Goal: Task Accomplishment & Management: Use online tool/utility

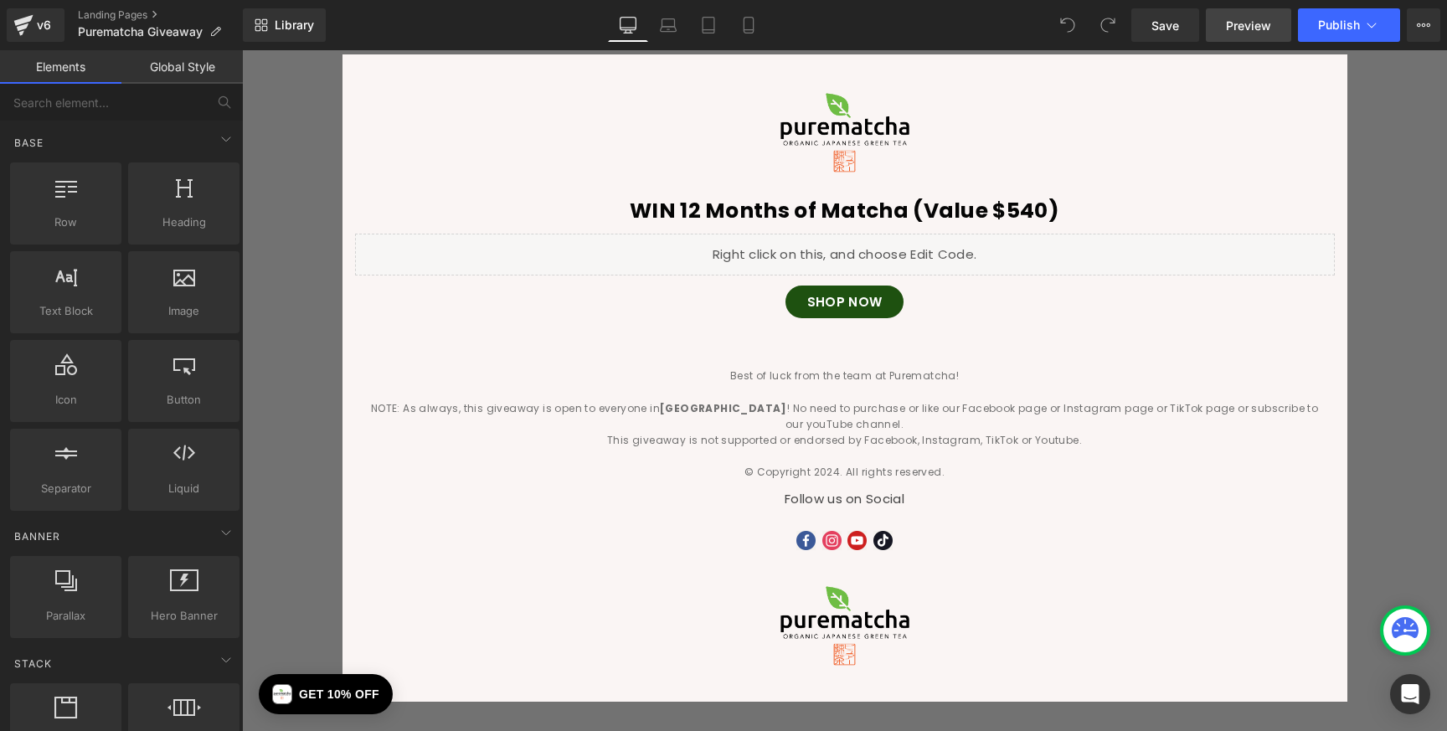
click at [1252, 23] on span "Preview" at bounding box center [1248, 26] width 45 height 18
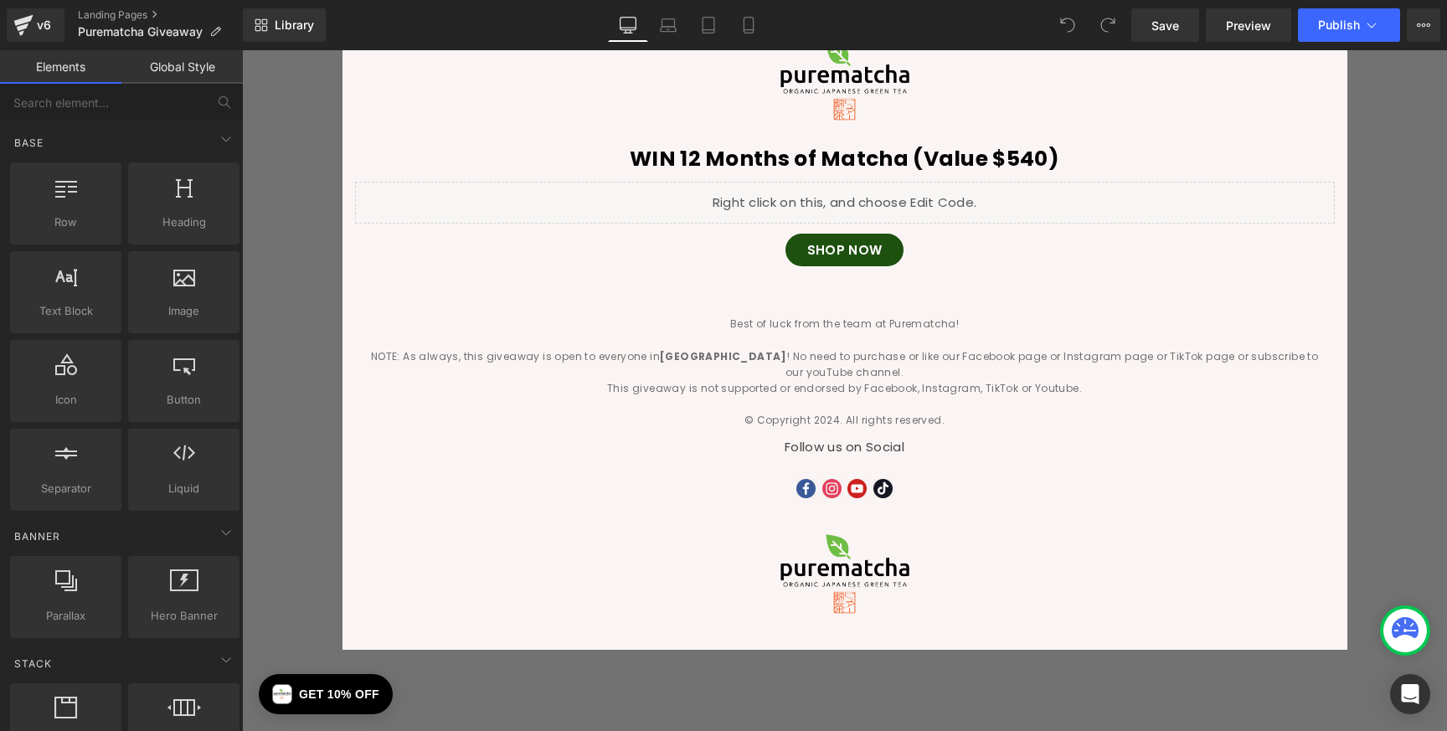
scroll to position [216, 0]
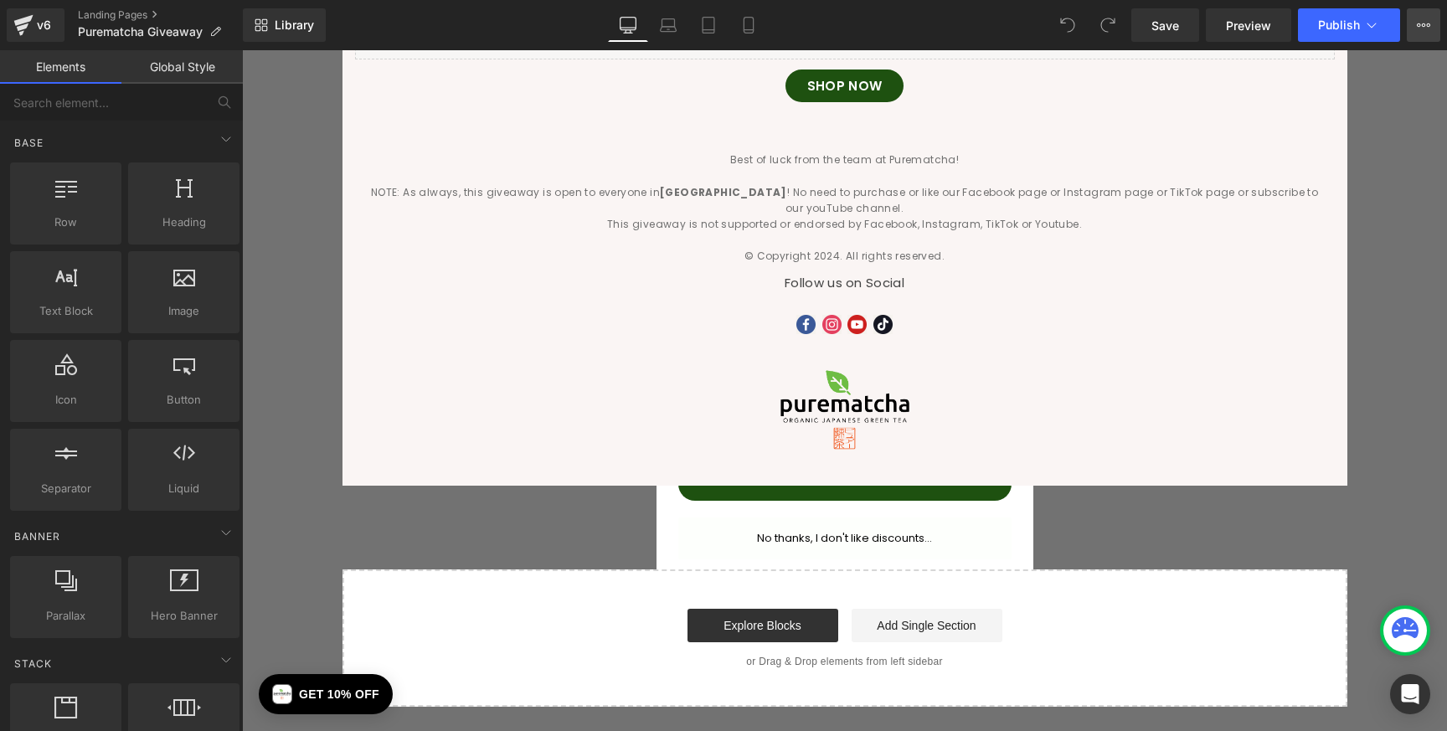
click at [1433, 25] on button "View Live Page View with current Template Save Template to Library Schedule Pub…" at bounding box center [1423, 24] width 33 height 33
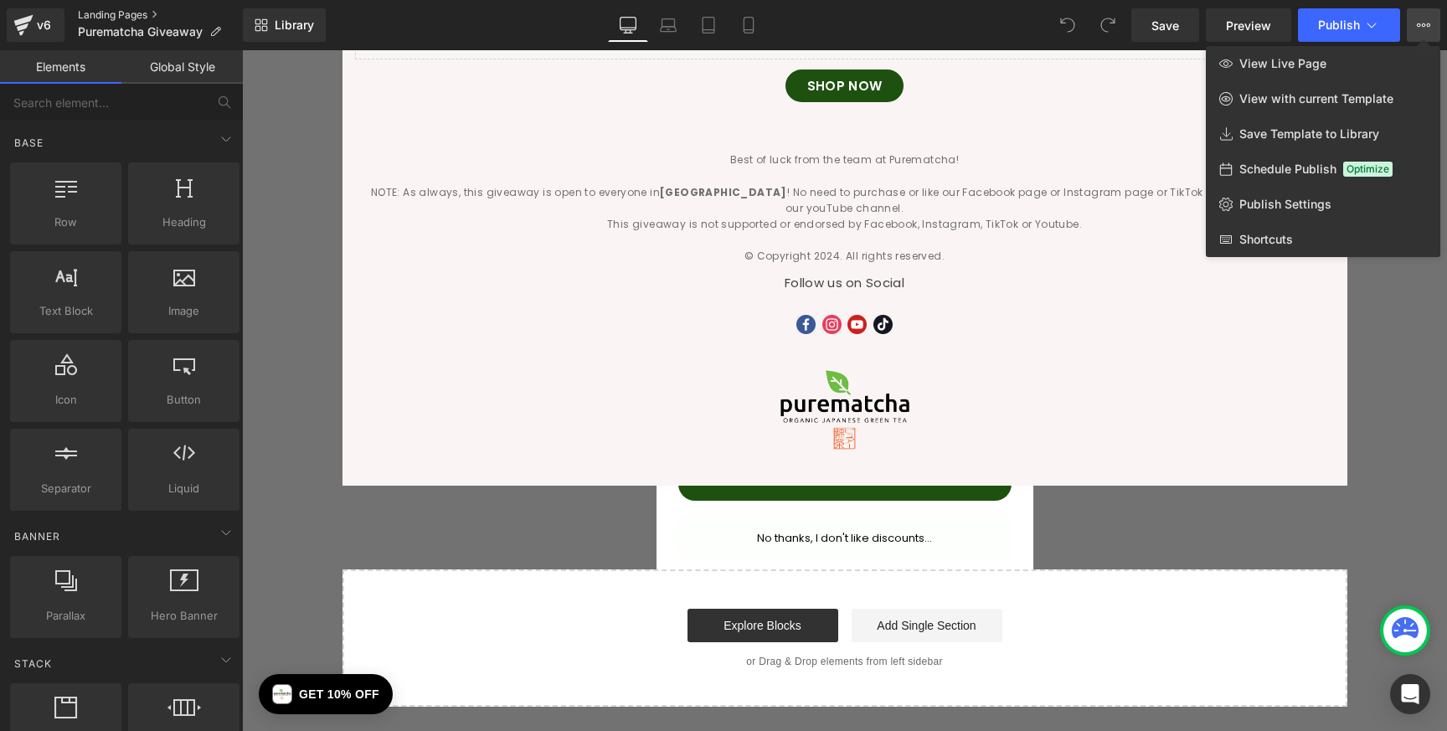
click at [112, 13] on link "Landing Pages" at bounding box center [160, 14] width 165 height 13
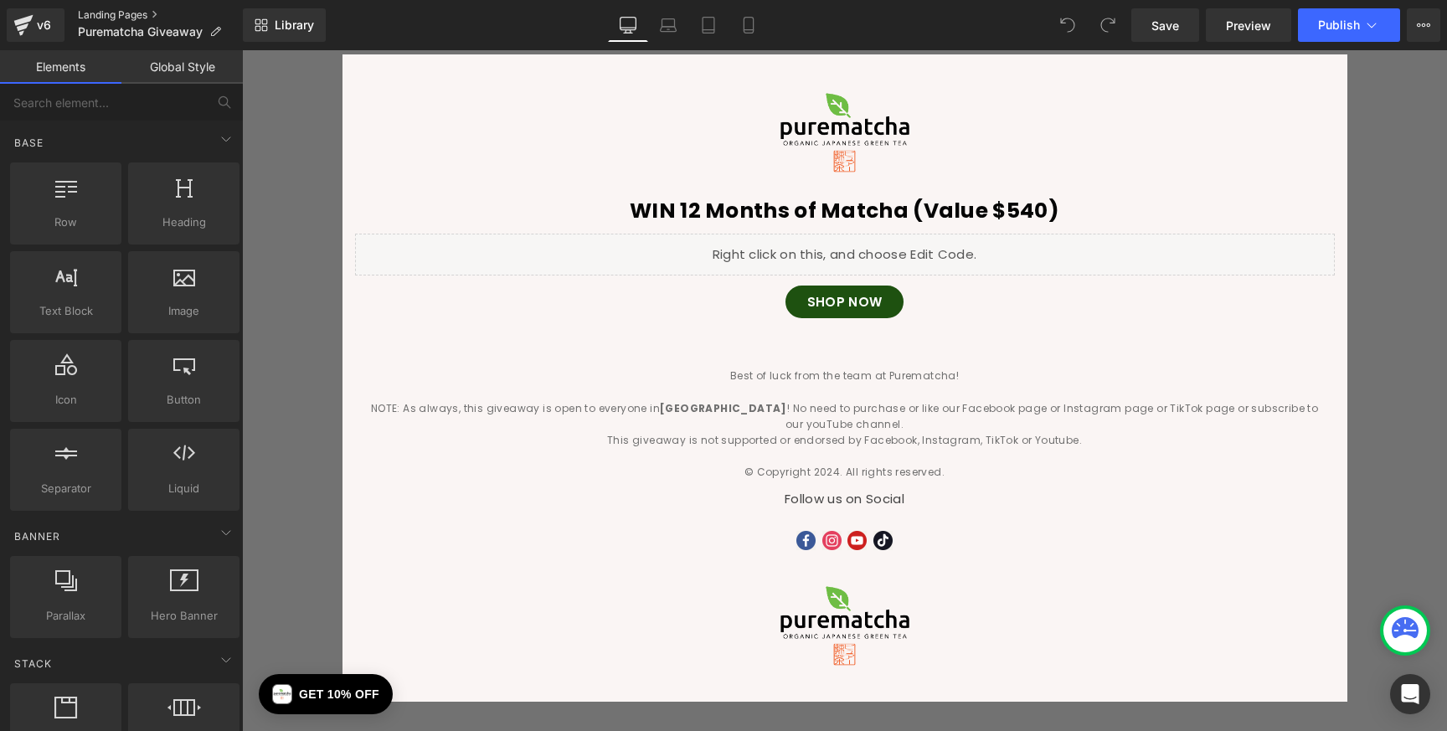
click at [91, 8] on link "Landing Pages" at bounding box center [160, 14] width 165 height 13
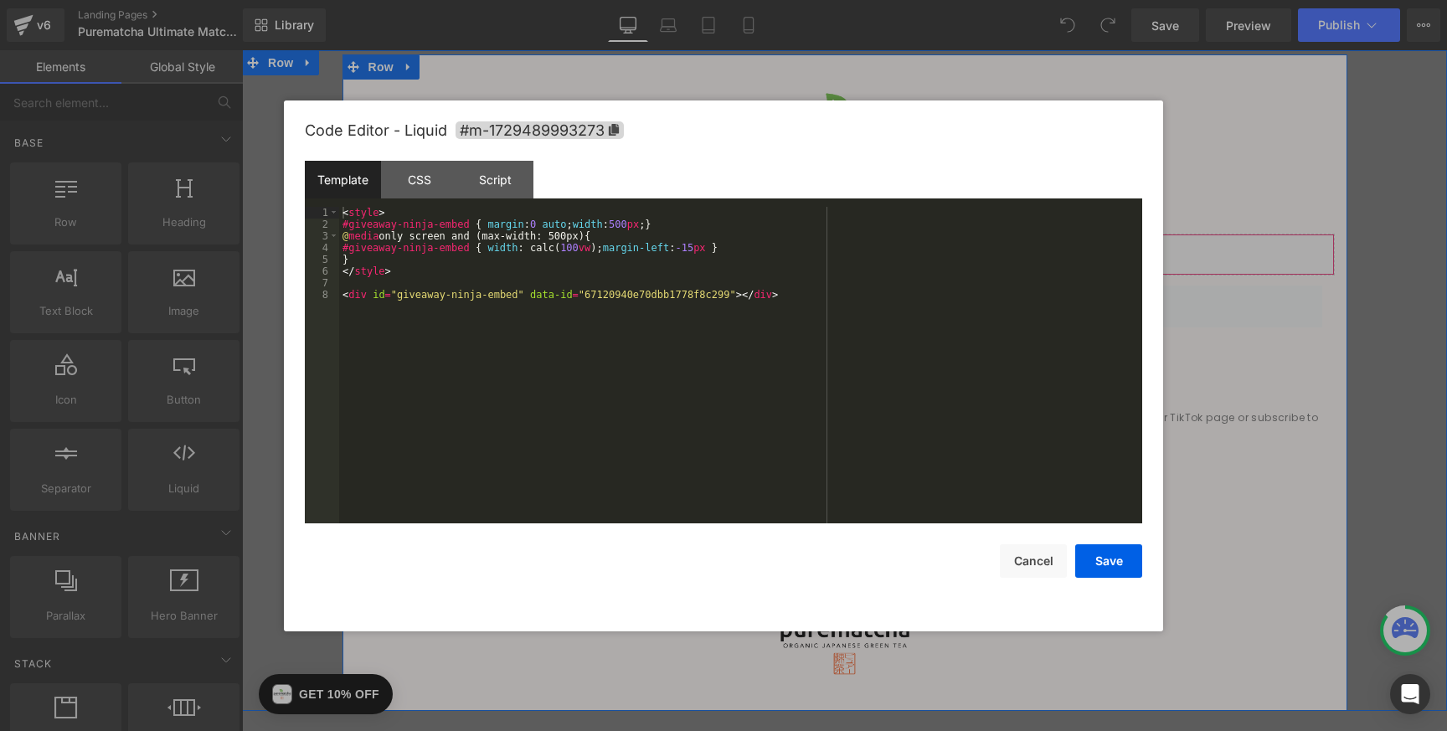
click at [866, 247] on icon at bounding box center [868, 247] width 12 height 13
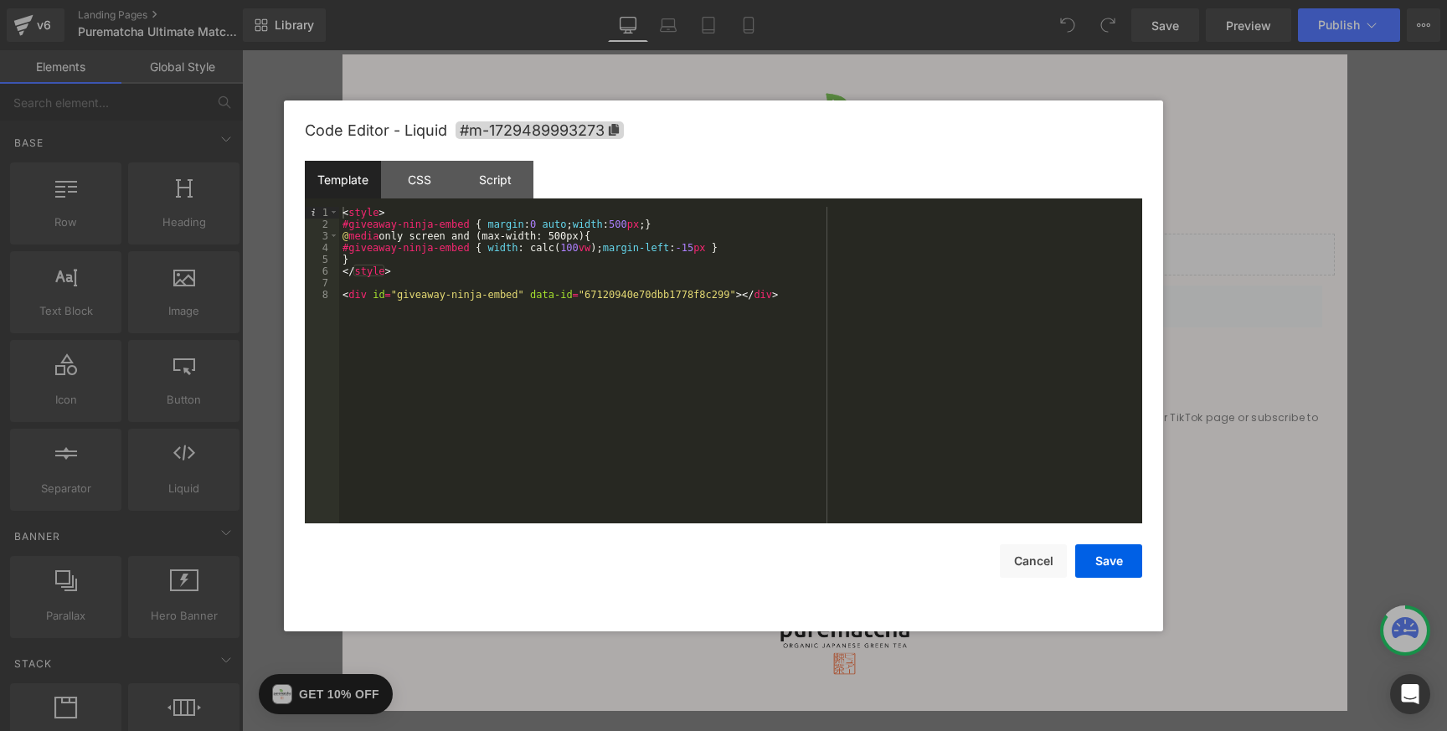
click at [758, 319] on div "< style > #giveaway-ninja-embed { margin : 0 auto ; width : 500 px ; } @ media …" at bounding box center [740, 377] width 803 height 340
click at [835, 298] on div "< style > #giveaway-ninja-embed { margin : 0 auto ; width : 500 px ; } @ media …" at bounding box center [740, 377] width 803 height 340
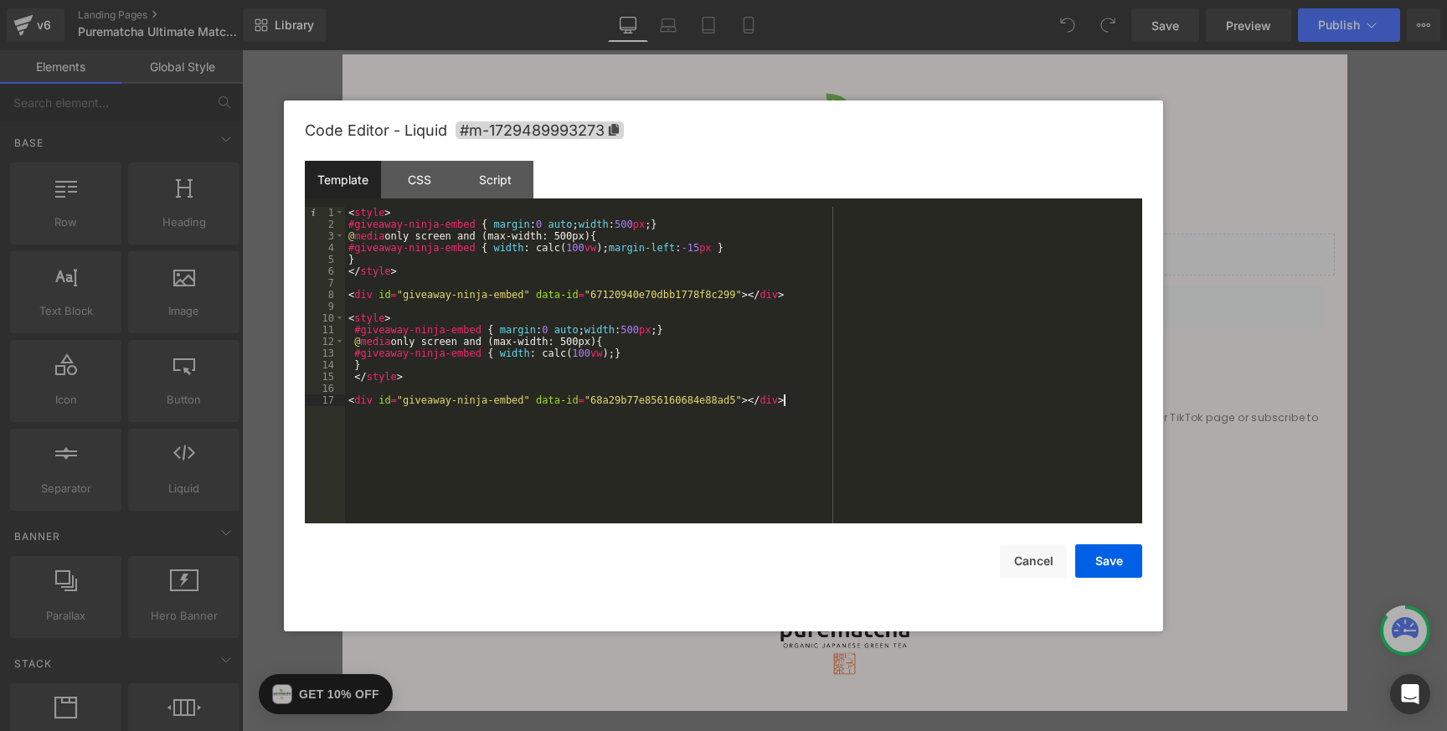
click at [665, 396] on div "< style > #giveaway-ninja-embed { margin : 0 auto ; width : 500 px ; } @ media …" at bounding box center [743, 377] width 797 height 340
click at [679, 399] on div "< style > #giveaway-ninja-embed { margin : 0 auto ; width : 500 px ; } @ media …" at bounding box center [743, 377] width 797 height 340
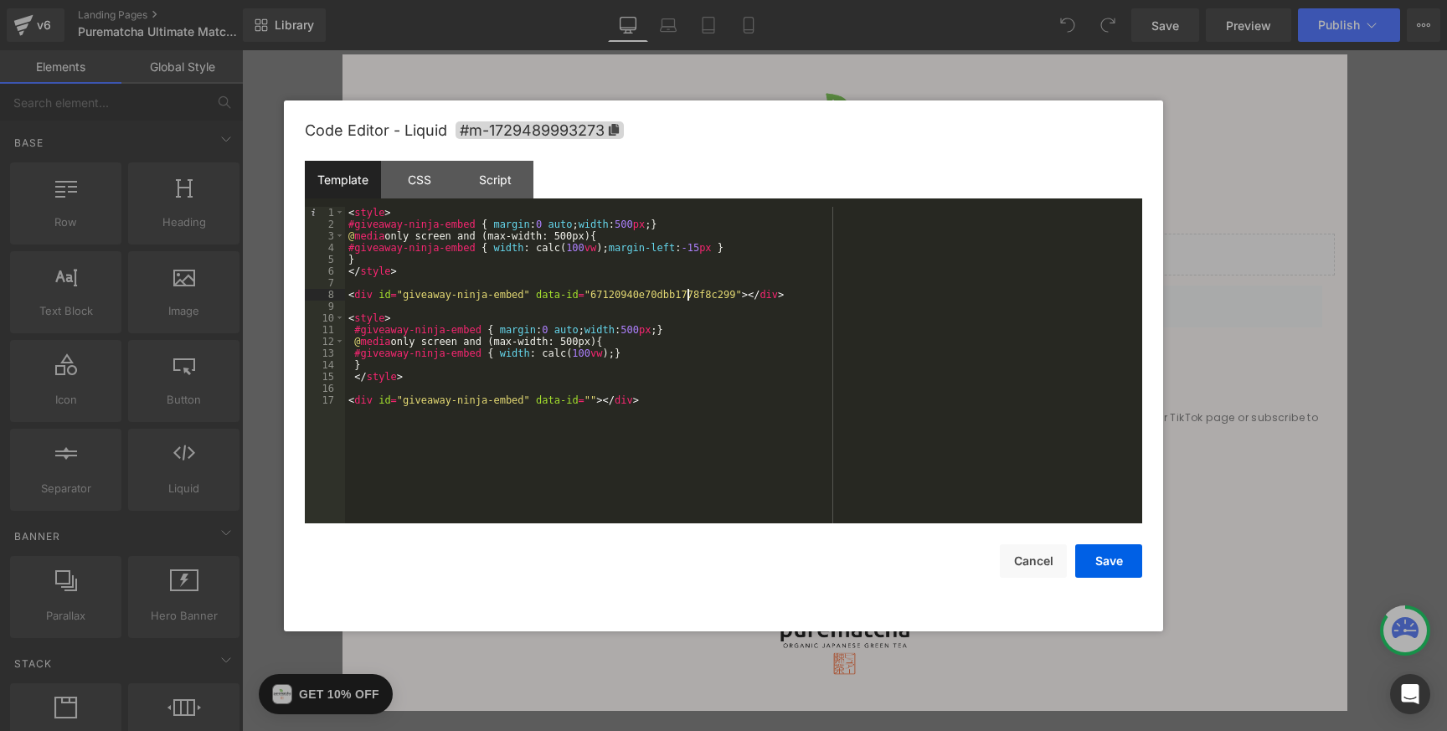
click at [690, 291] on div "< style > #giveaway-ninja-embed { margin : 0 auto ; width : 500 px ; } @ media …" at bounding box center [743, 377] width 797 height 340
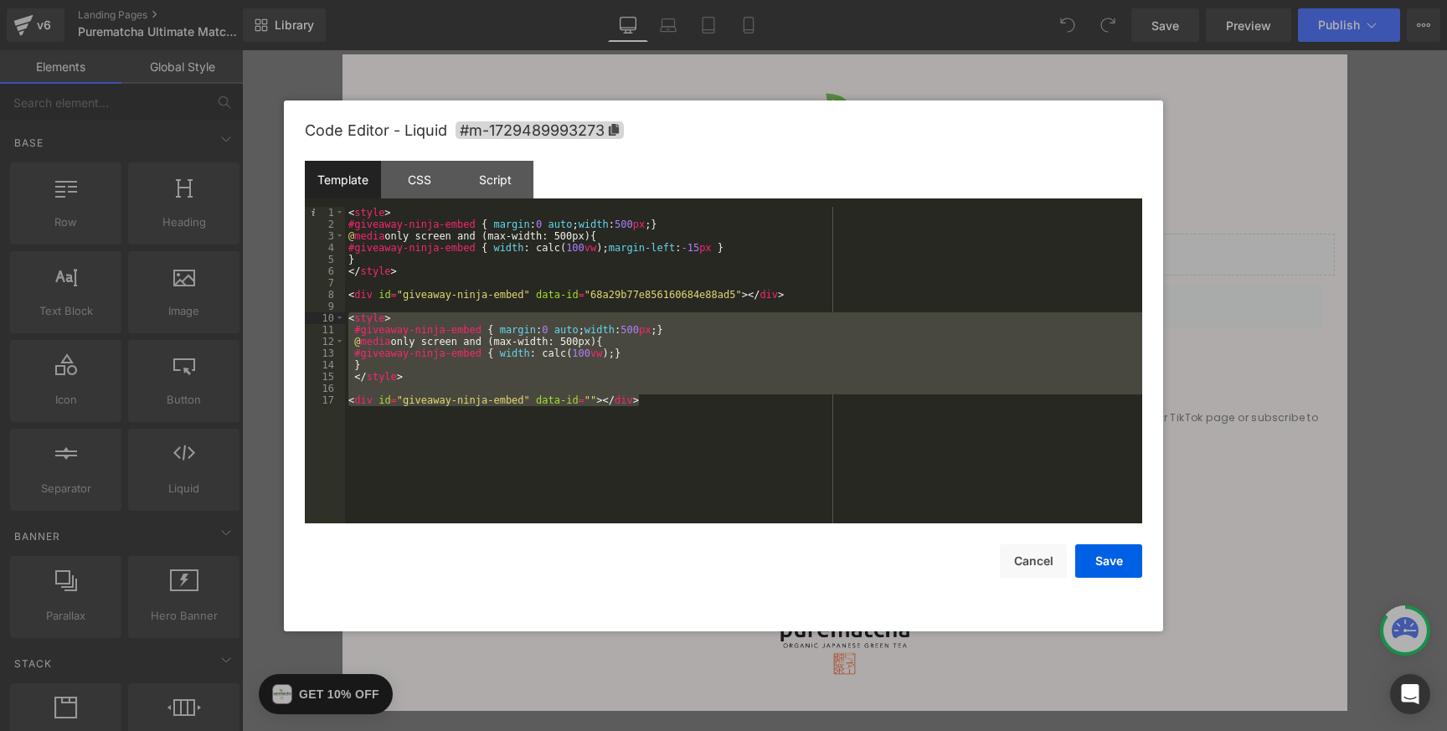
drag, startPoint x: 564, startPoint y: 405, endPoint x: 312, endPoint y: 316, distance: 267.3
click at [312, 316] on pre "1 2 3 4 5 6 7 8 9 10 11 12 13 14 15 16 17 < style > #giveaway-ninja-embed { mar…" at bounding box center [723, 365] width 837 height 317
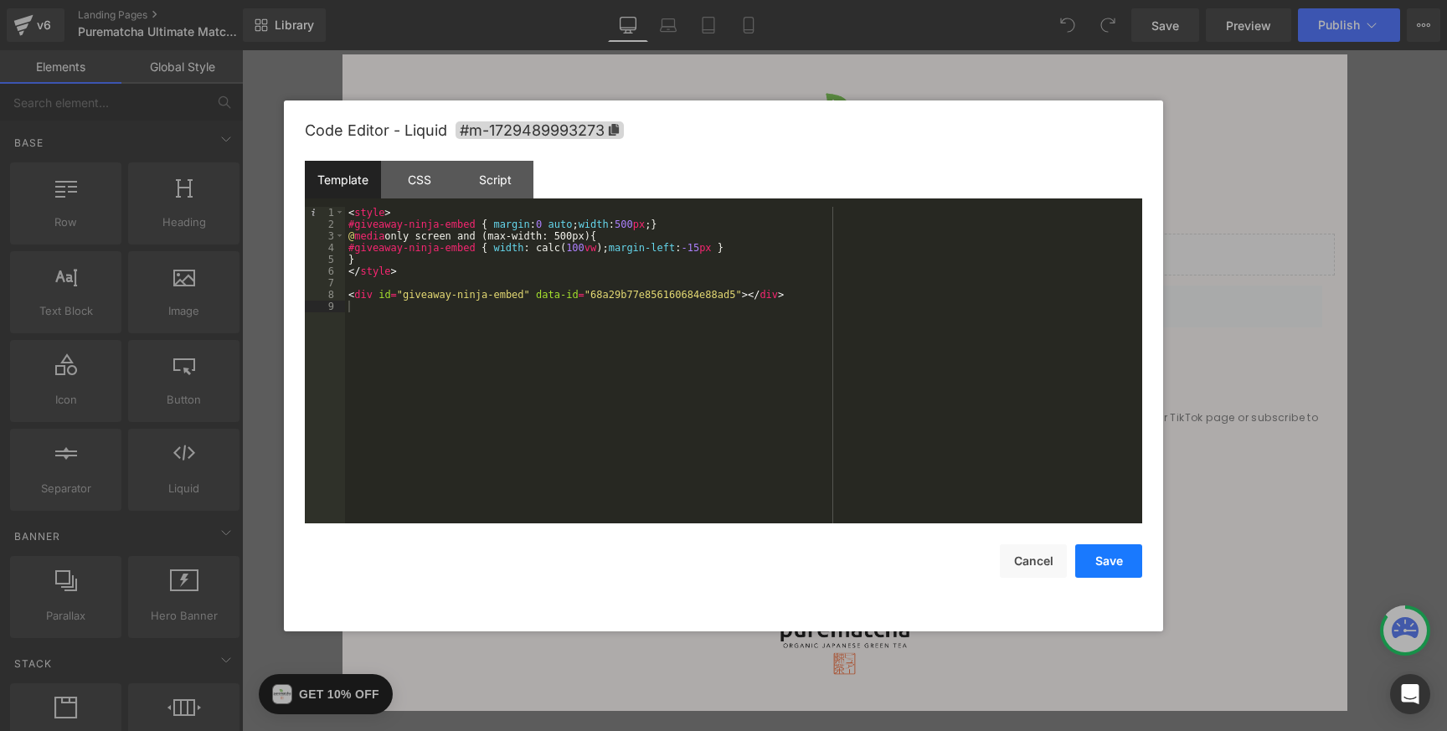
click at [1109, 573] on button "Save" at bounding box center [1108, 560] width 67 height 33
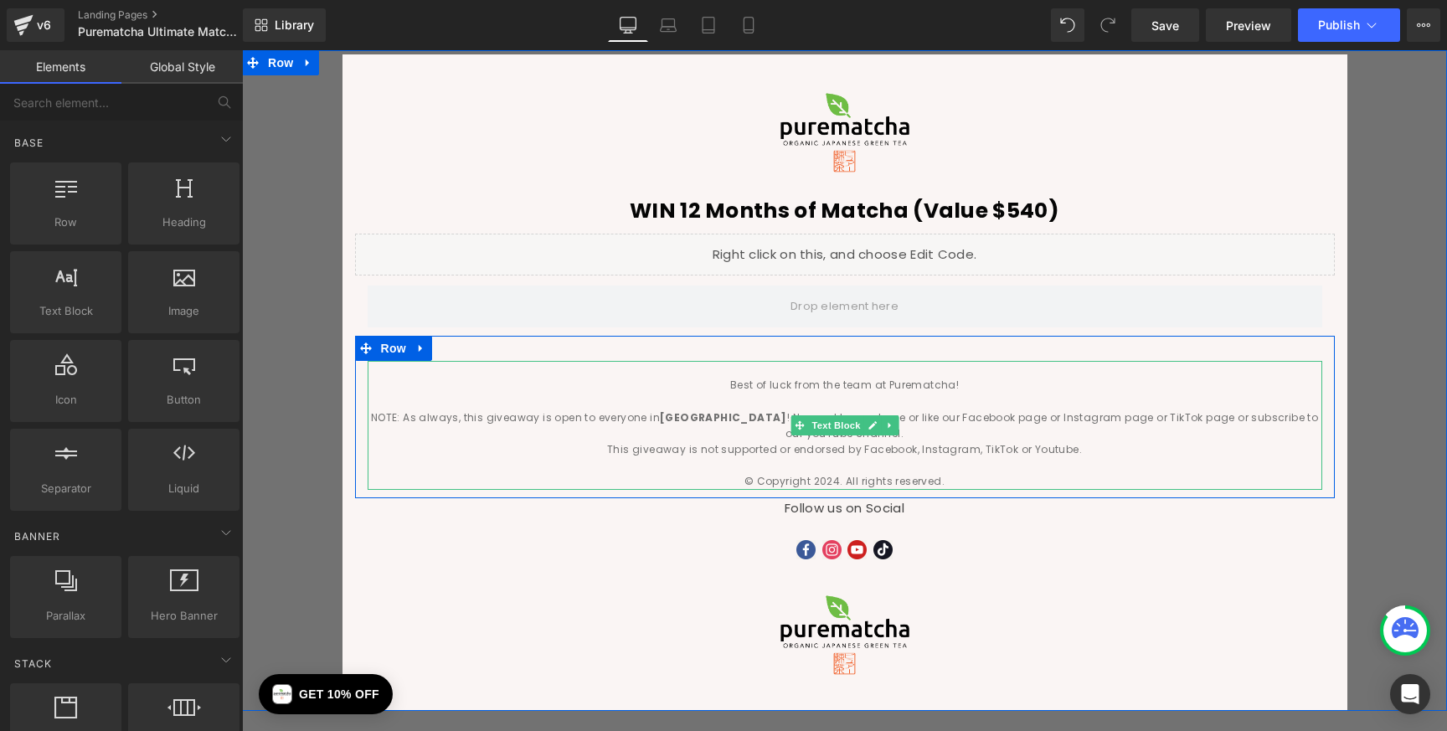
click at [760, 466] on p at bounding box center [845, 465] width 955 height 16
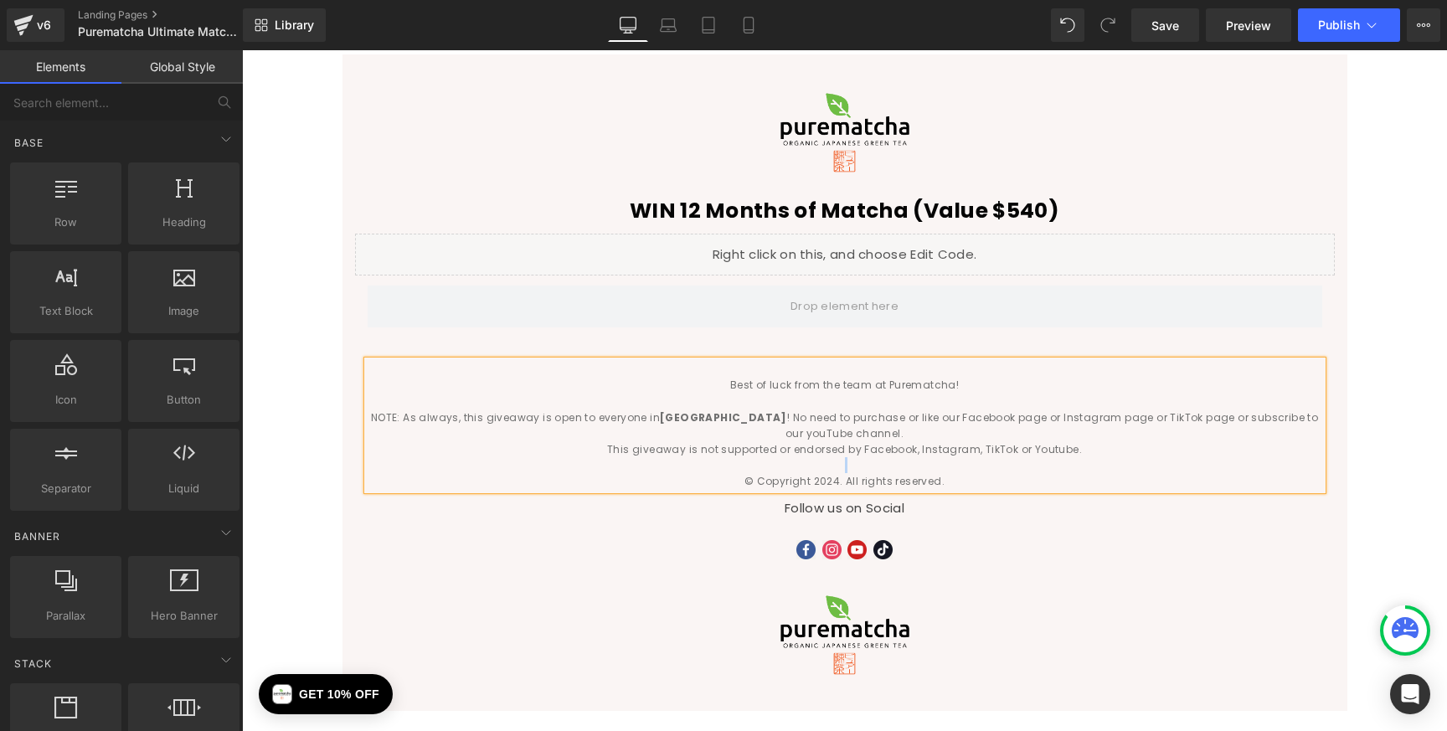
click at [760, 466] on p at bounding box center [845, 465] width 955 height 16
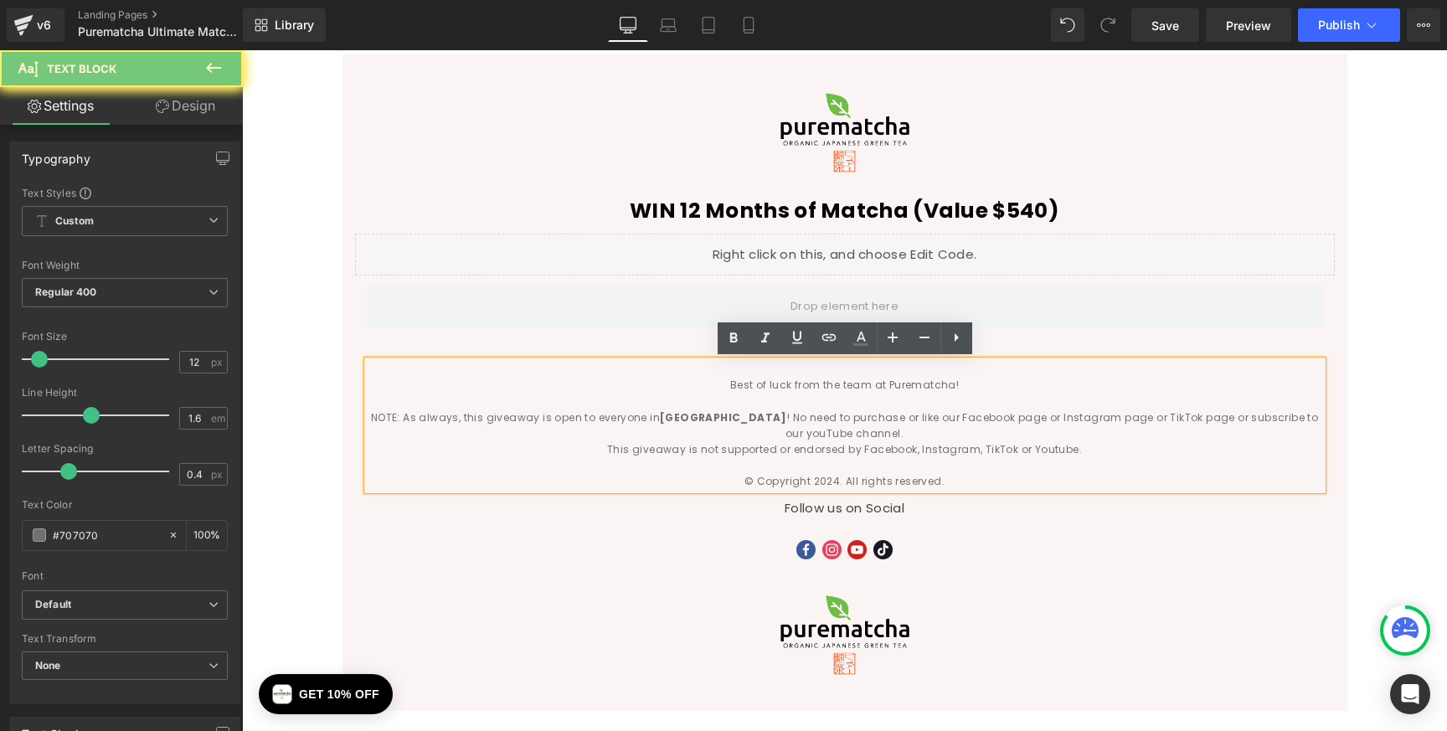
click at [832, 482] on p "© Copyright 2024. All rights reserved." at bounding box center [845, 481] width 955 height 16
click at [837, 480] on p "© Copyright 2024. All rights reserved." at bounding box center [845, 481] width 955 height 16
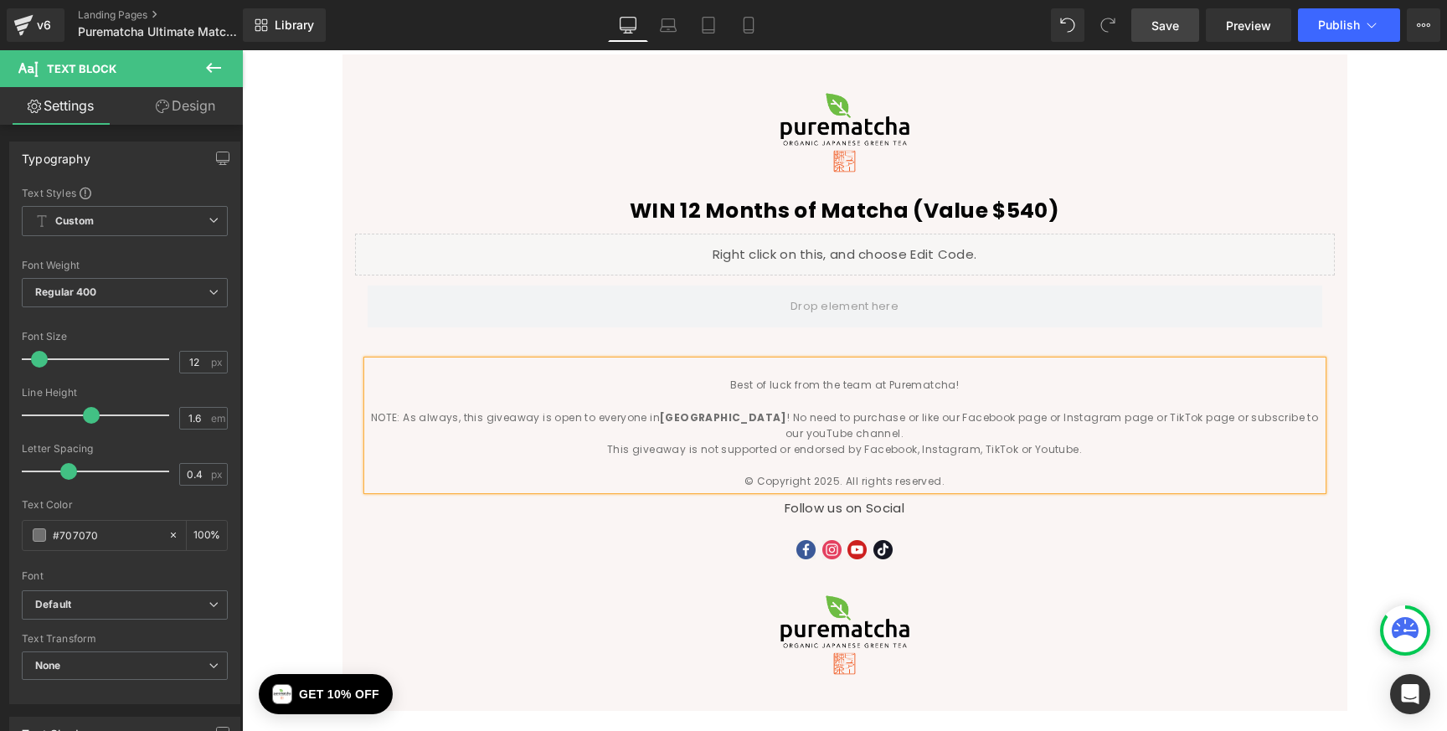
click at [1161, 40] on link "Save" at bounding box center [1165, 24] width 68 height 33
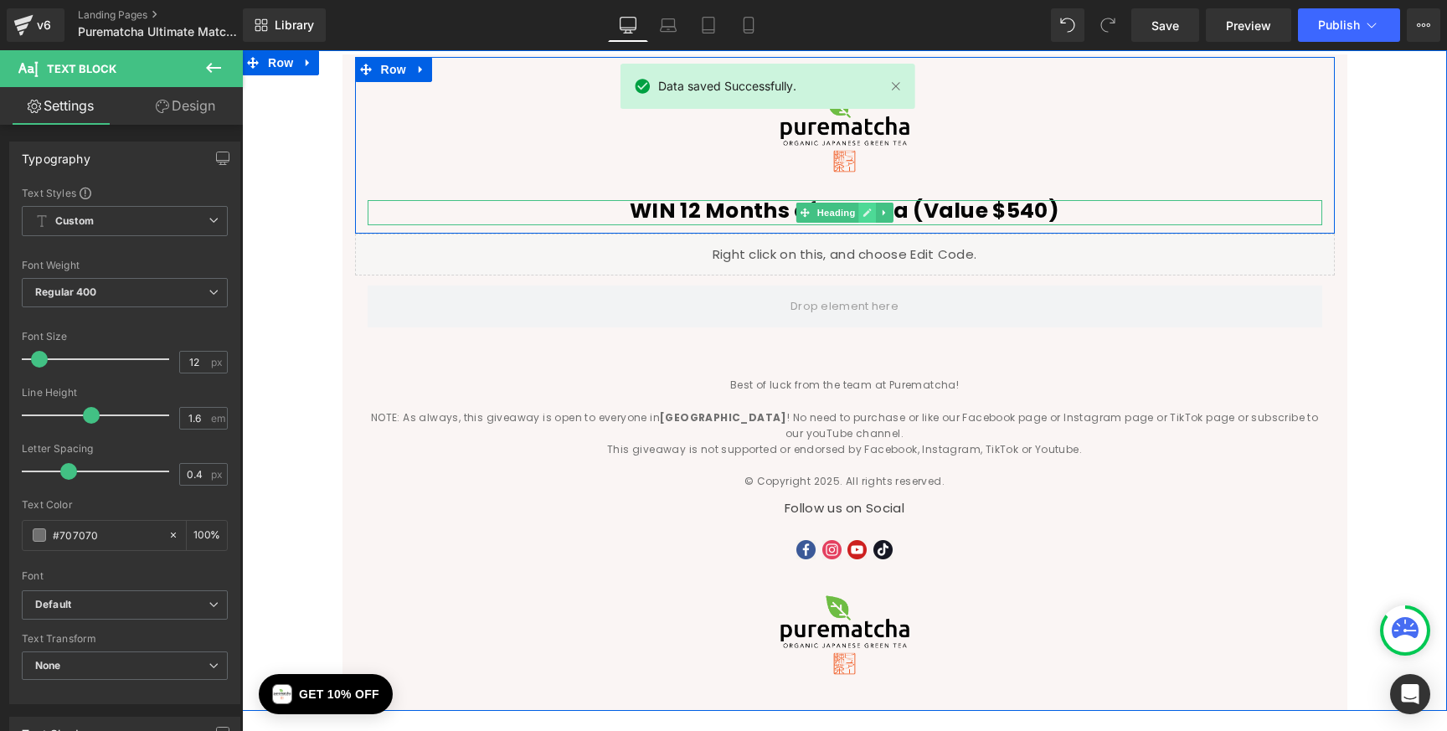
click at [863, 215] on icon at bounding box center [867, 213] width 8 height 8
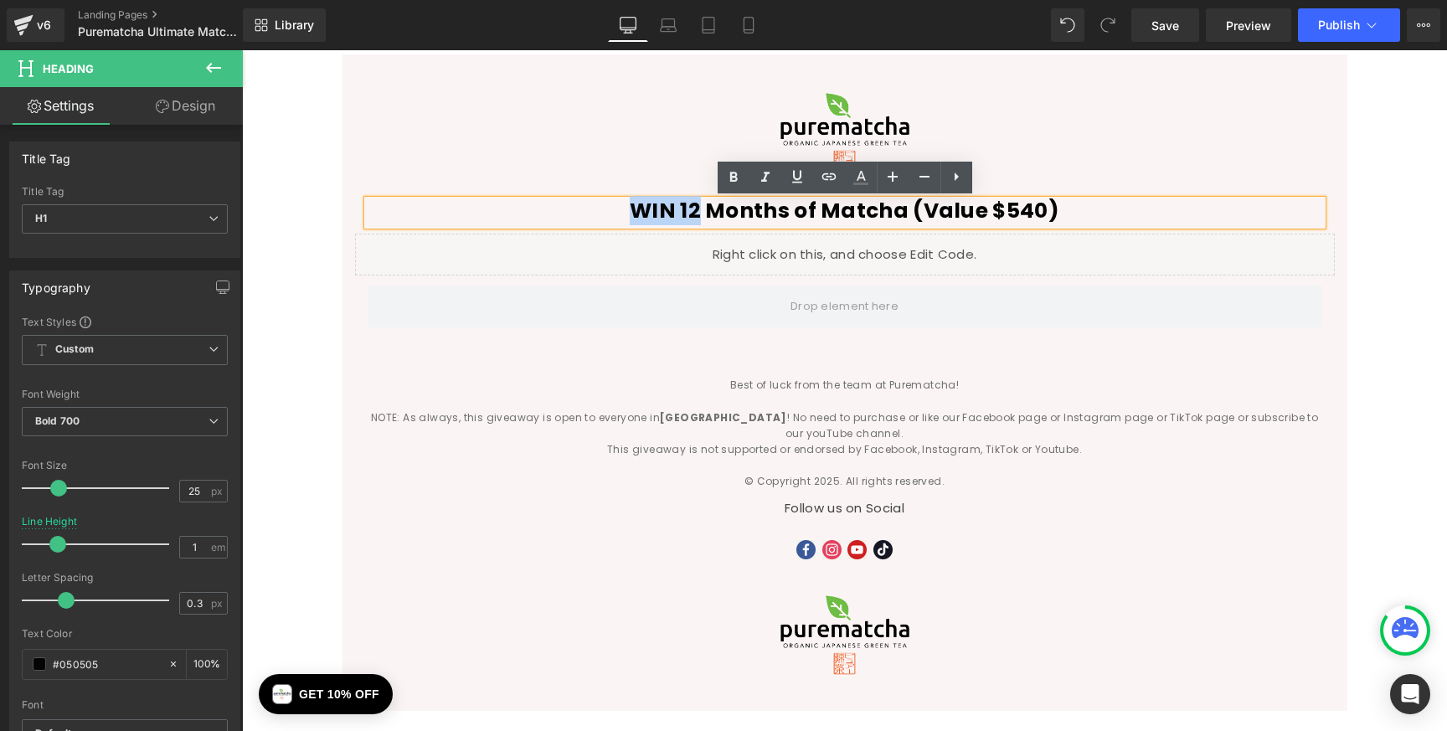
drag, startPoint x: 637, startPoint y: 210, endPoint x: 699, endPoint y: 209, distance: 62.0
click at [699, 209] on h1 "WIN 12 Months of Matcha (Value $540)" at bounding box center [845, 210] width 955 height 21
click at [701, 209] on h1 "WIN 12 Months of Matcha (Value $540)" at bounding box center [845, 210] width 955 height 21
drag, startPoint x: 685, startPoint y: 210, endPoint x: 900, endPoint y: 211, distance: 215.2
click at [903, 209] on h1 "WIN 12 Months of Matcha (Value $540)" at bounding box center [845, 210] width 955 height 21
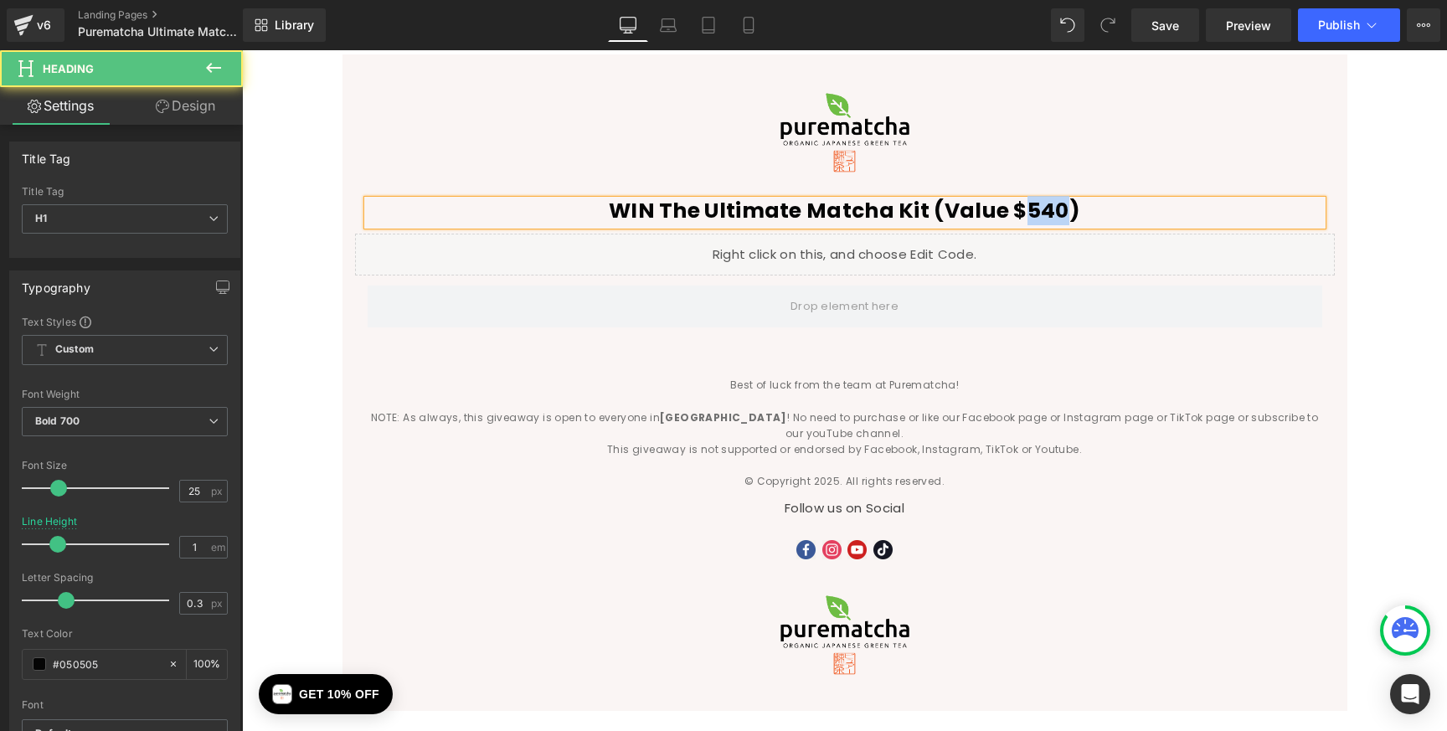
drag, startPoint x: 1028, startPoint y: 209, endPoint x: 1067, endPoint y: 213, distance: 39.5
click at [1067, 213] on h1 "WIN The Ultimate Matcha Kit (Value $540)" at bounding box center [845, 210] width 955 height 21
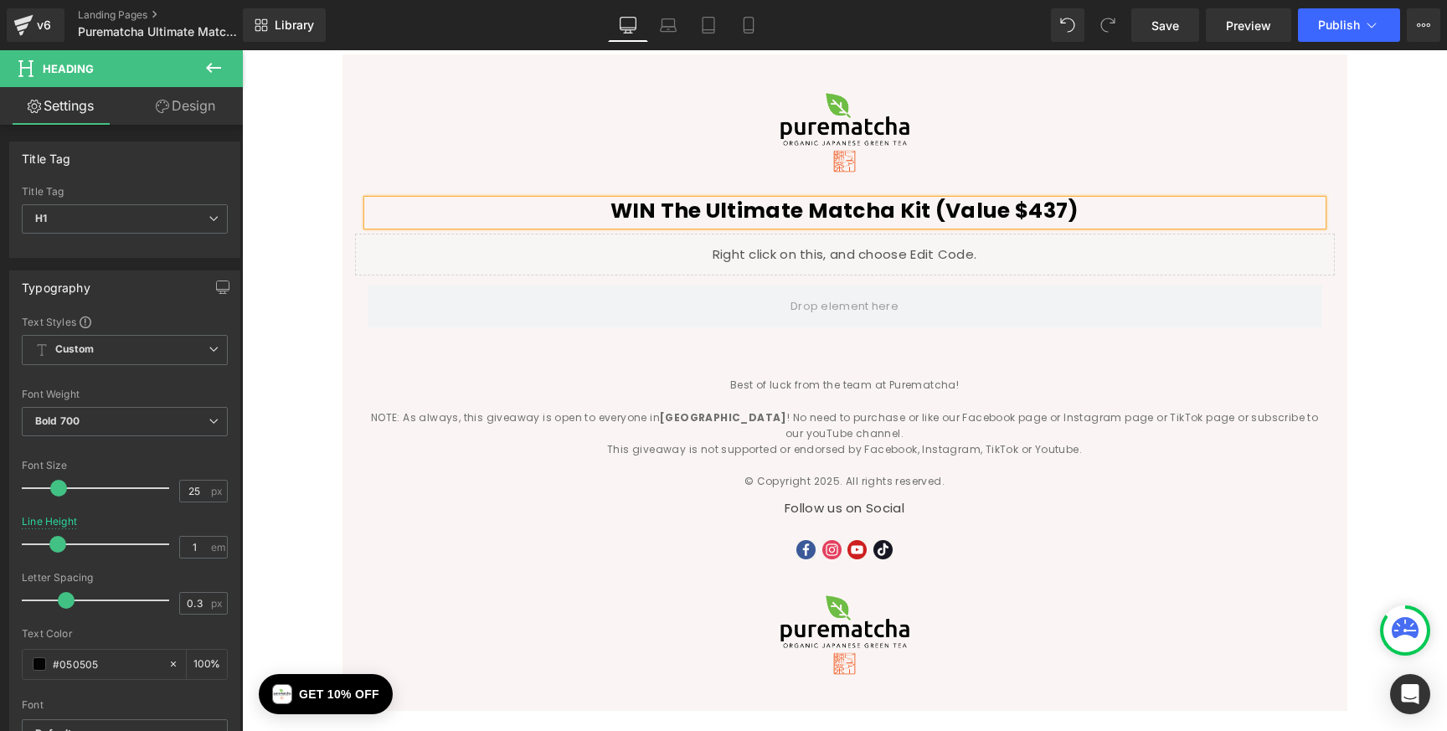
click at [1167, 205] on h1 "WIN The Ultimate Matcha Kit (Value $437)" at bounding box center [845, 210] width 955 height 21
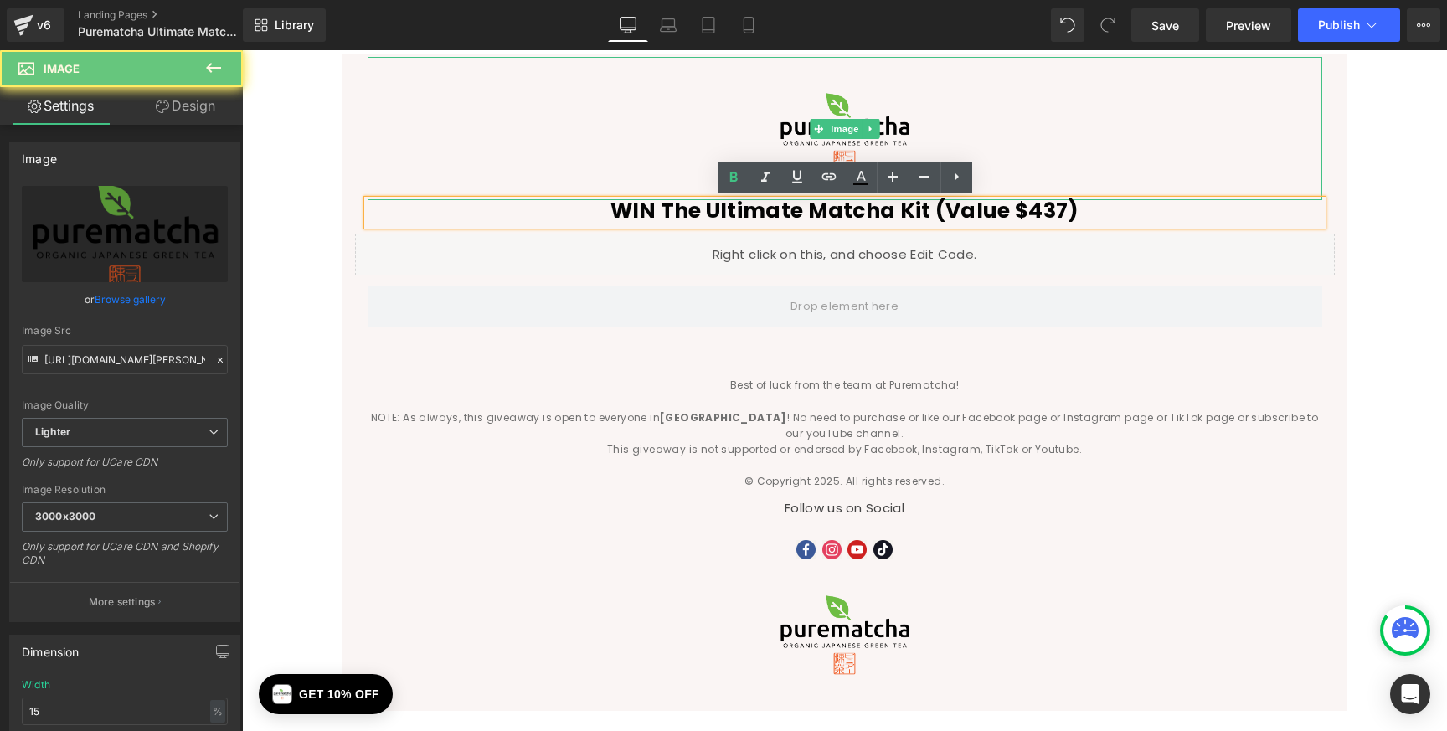
click at [1144, 159] on div at bounding box center [845, 128] width 955 height 143
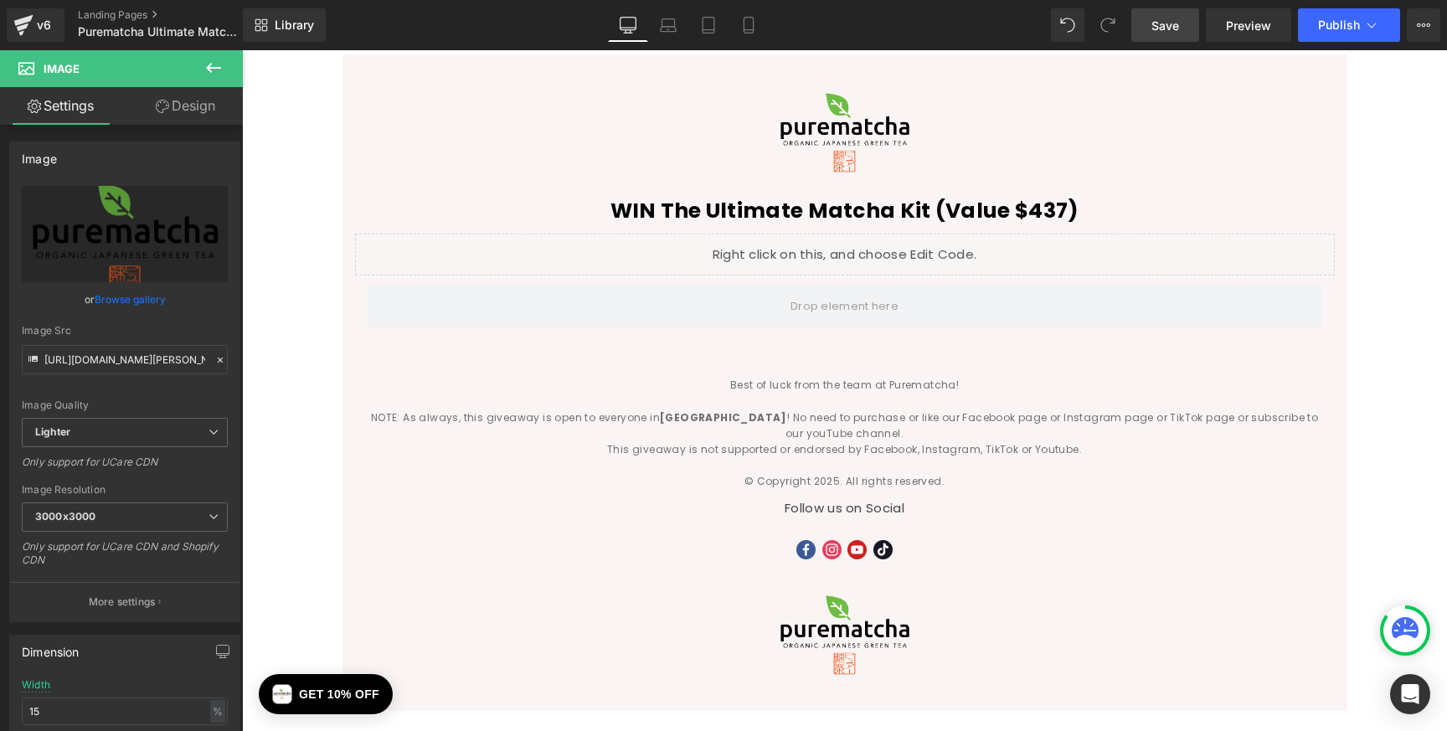
click at [1169, 19] on span "Save" at bounding box center [1166, 26] width 28 height 18
click at [1343, 18] on span "Publish" at bounding box center [1339, 24] width 42 height 13
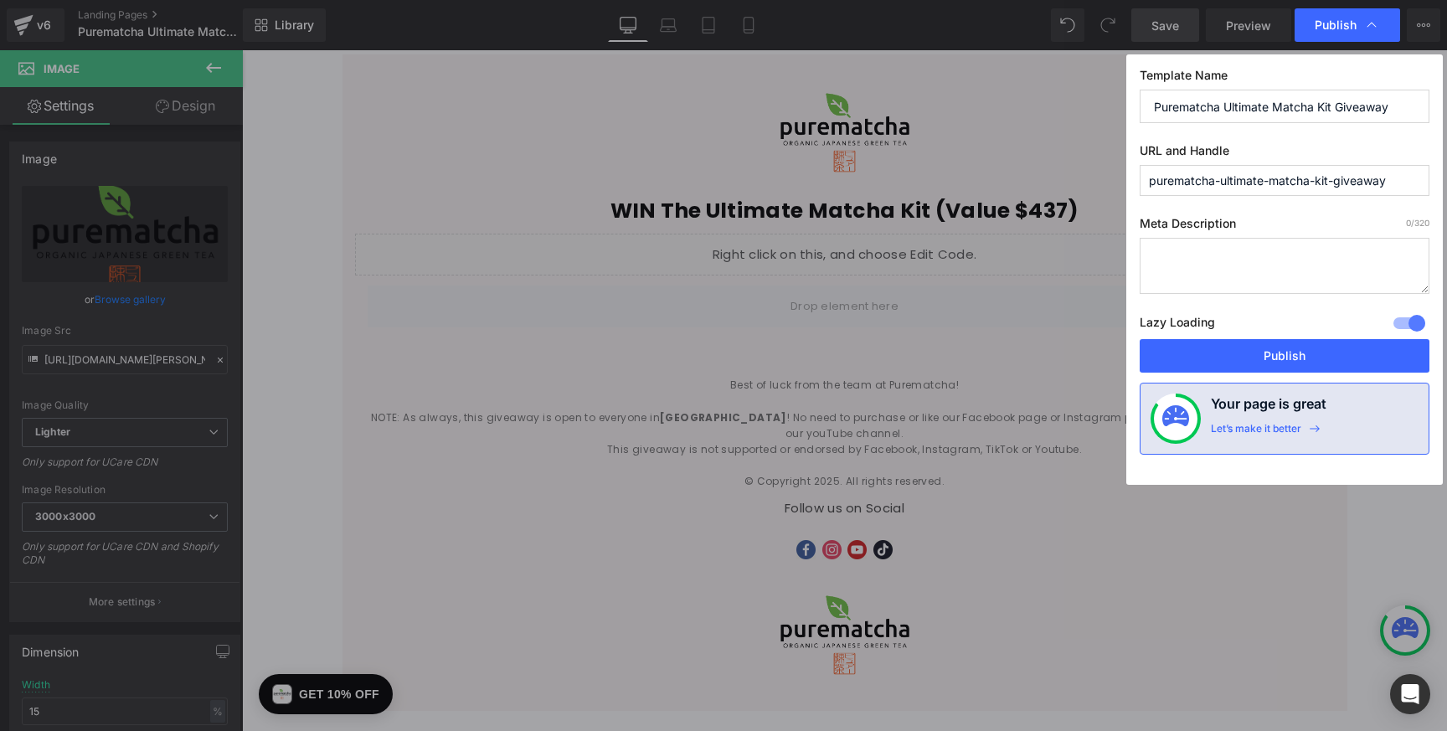
click at [1203, 253] on textarea at bounding box center [1285, 266] width 290 height 56
drag, startPoint x: 1281, startPoint y: 348, endPoint x: 1042, endPoint y: 296, distance: 244.1
click at [1281, 348] on button "Publish" at bounding box center [1285, 355] width 290 height 33
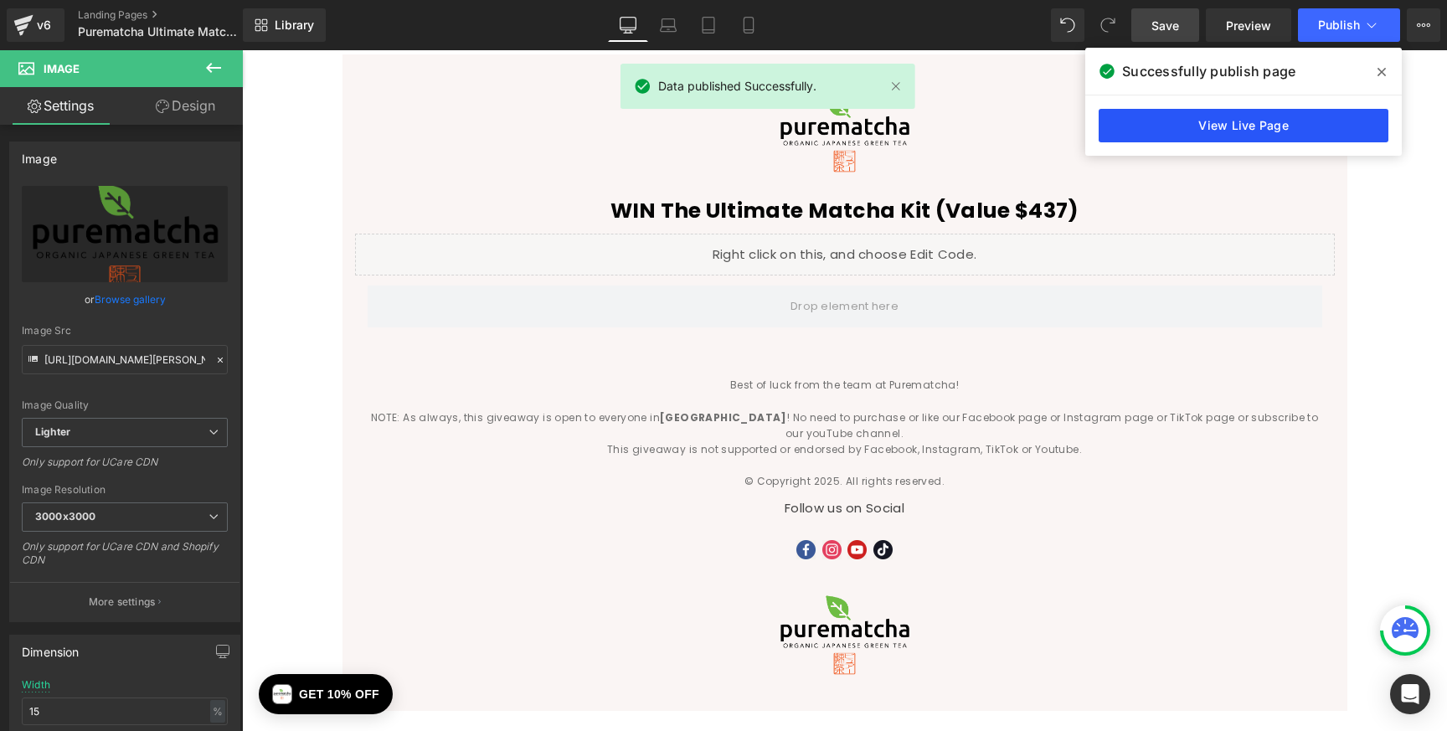
click at [1277, 126] on link "View Live Page" at bounding box center [1244, 125] width 290 height 33
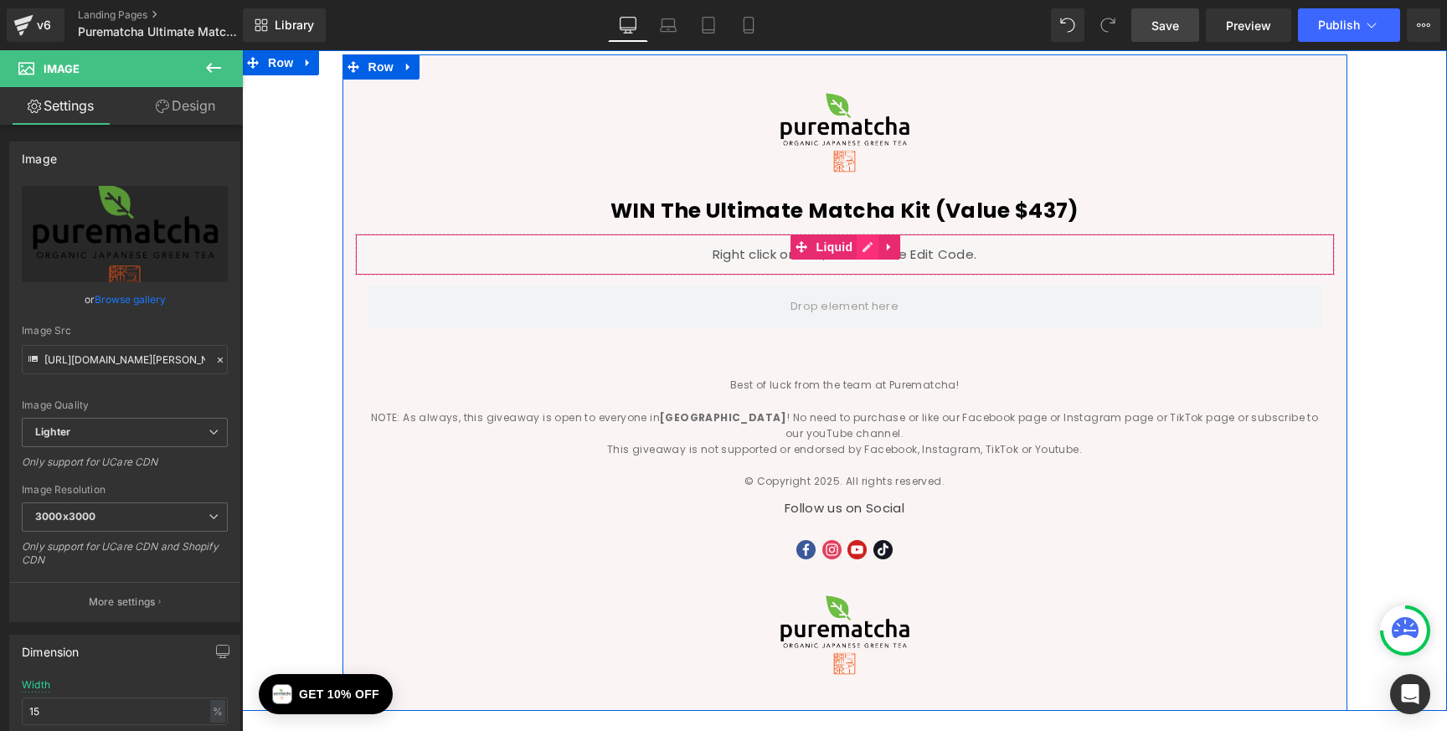
click at [868, 248] on link at bounding box center [868, 246] width 22 height 25
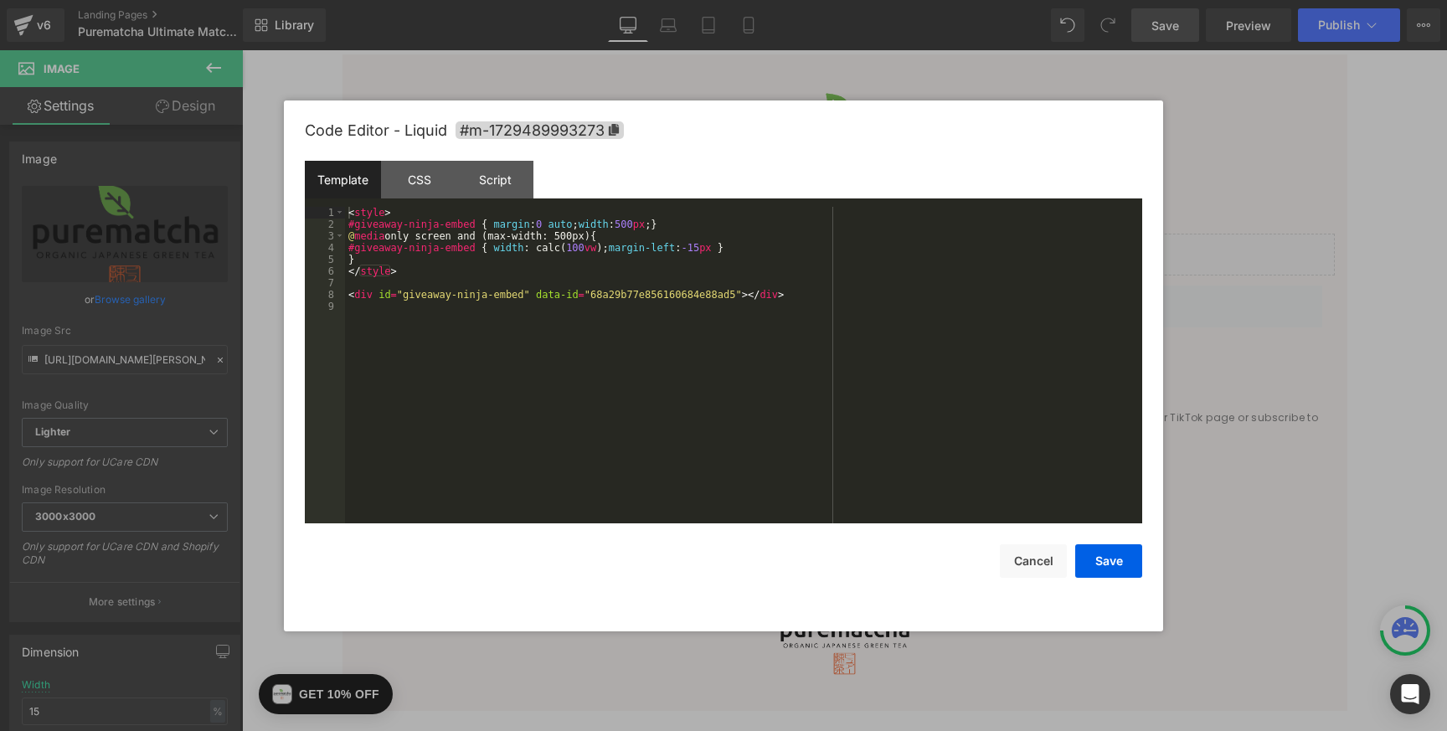
click at [845, 297] on div "< style > #giveaway-ninja-embed { margin : 0 auto ; width : 500 px ; } @ media …" at bounding box center [743, 377] width 797 height 340
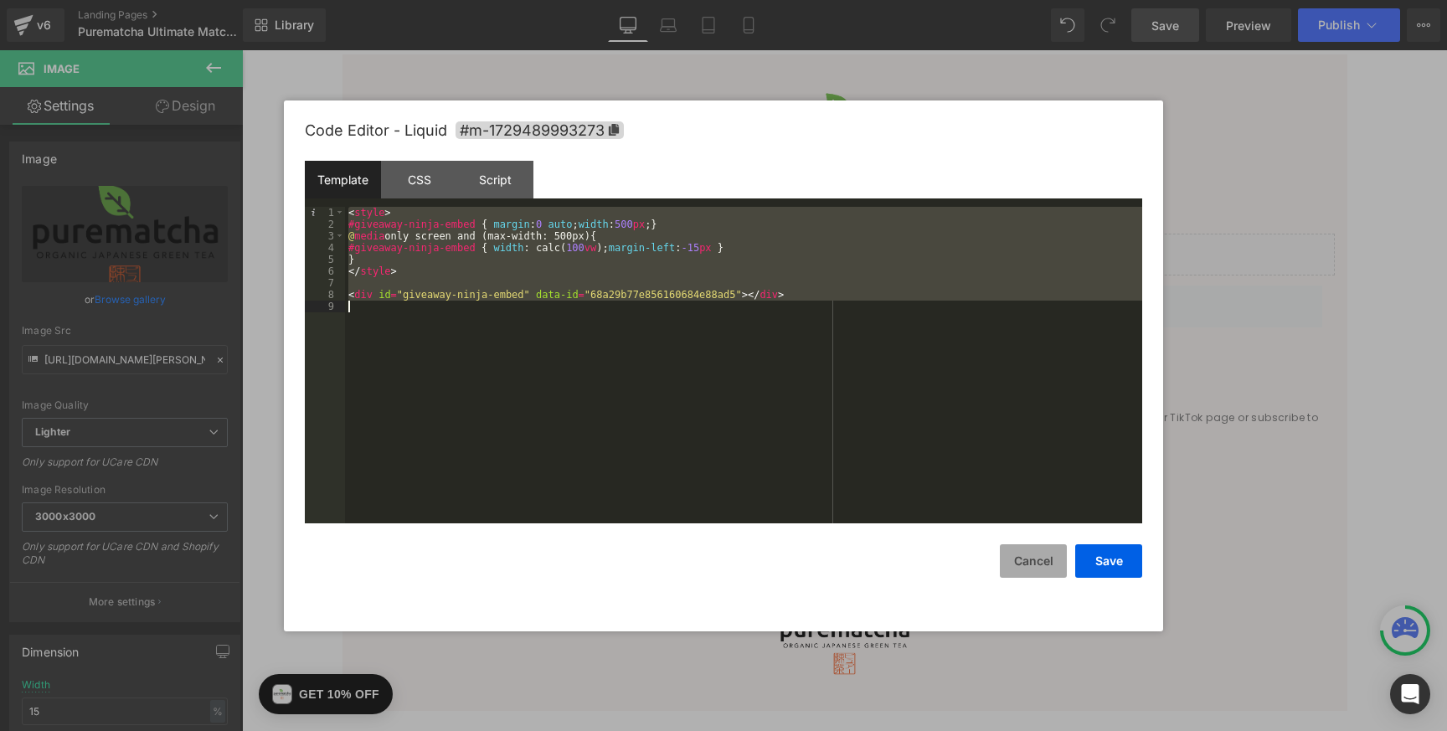
click at [1044, 564] on button "Cancel" at bounding box center [1033, 560] width 67 height 33
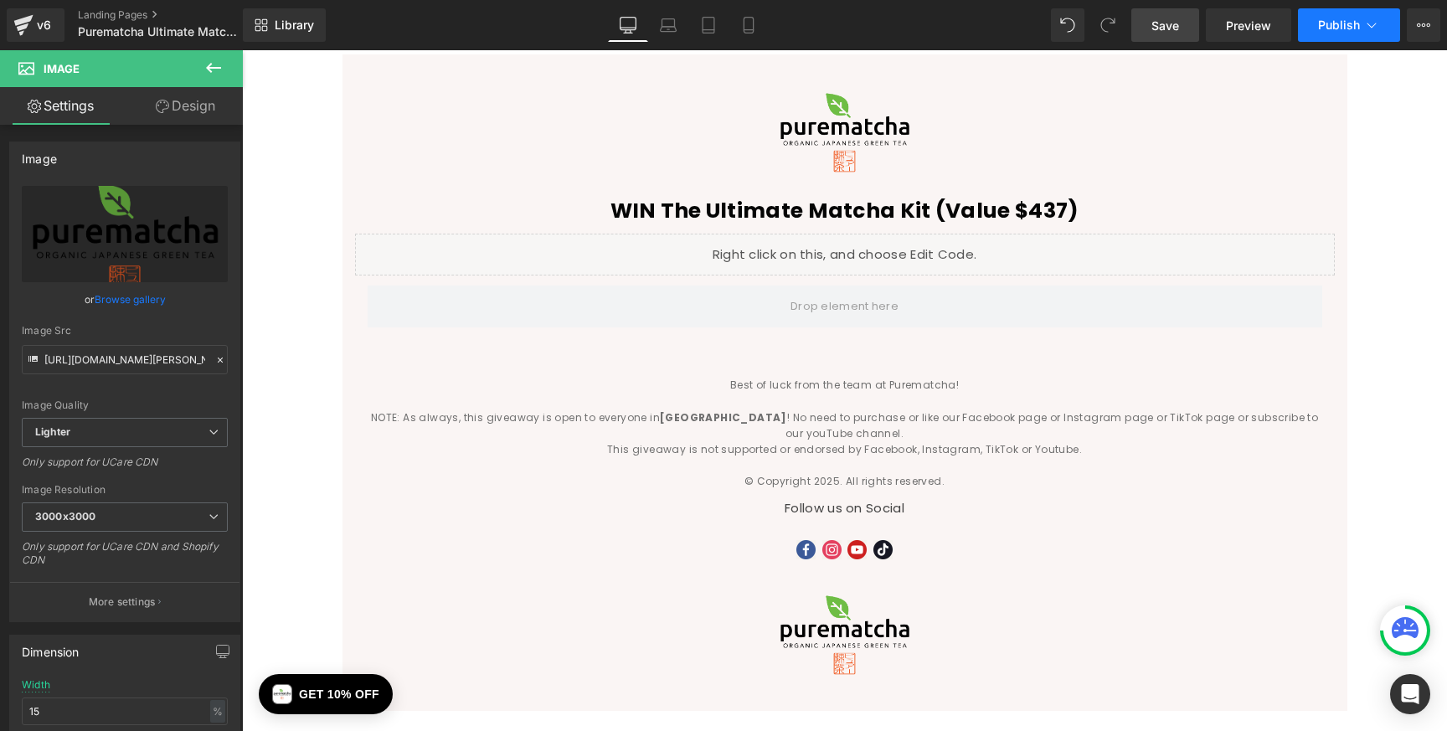
click at [1357, 26] on span "Publish" at bounding box center [1339, 24] width 42 height 13
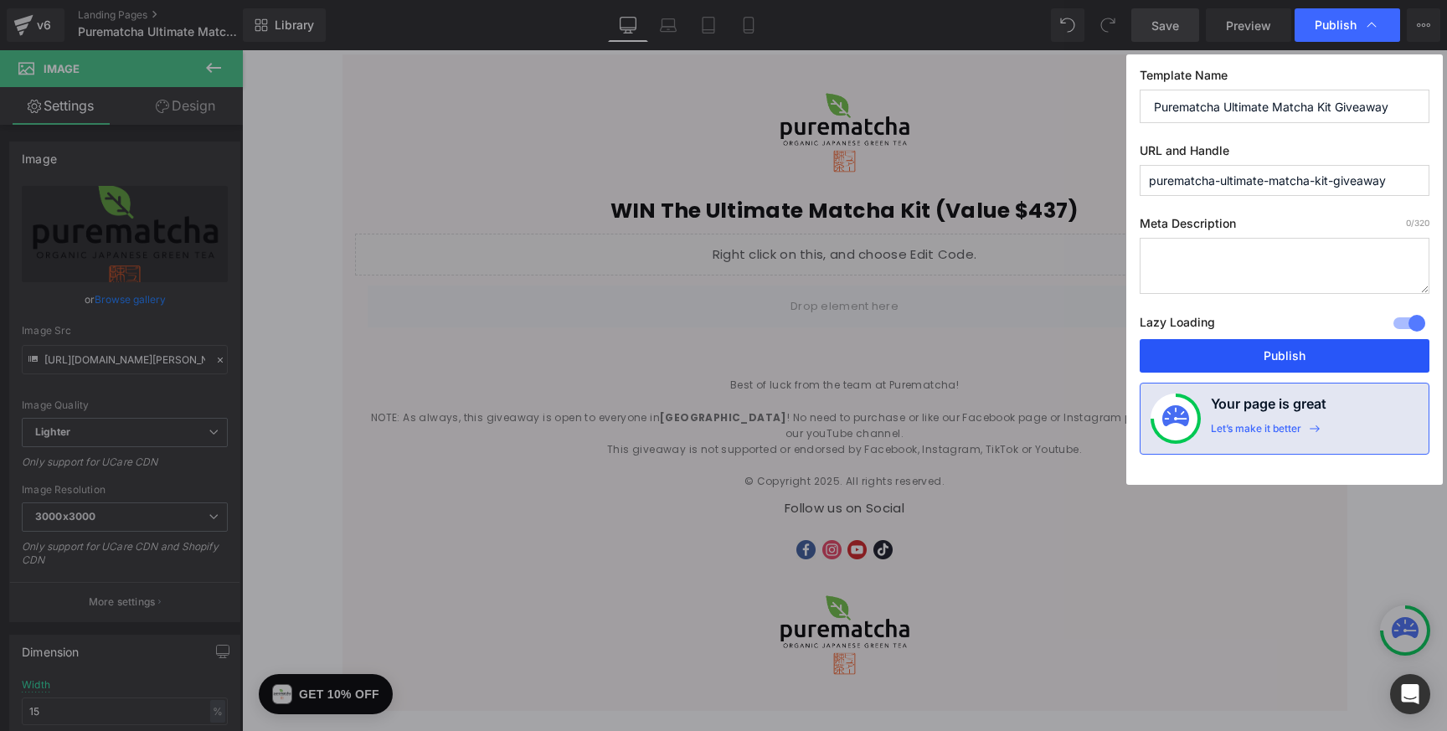
click at [1320, 356] on button "Publish" at bounding box center [1285, 355] width 290 height 33
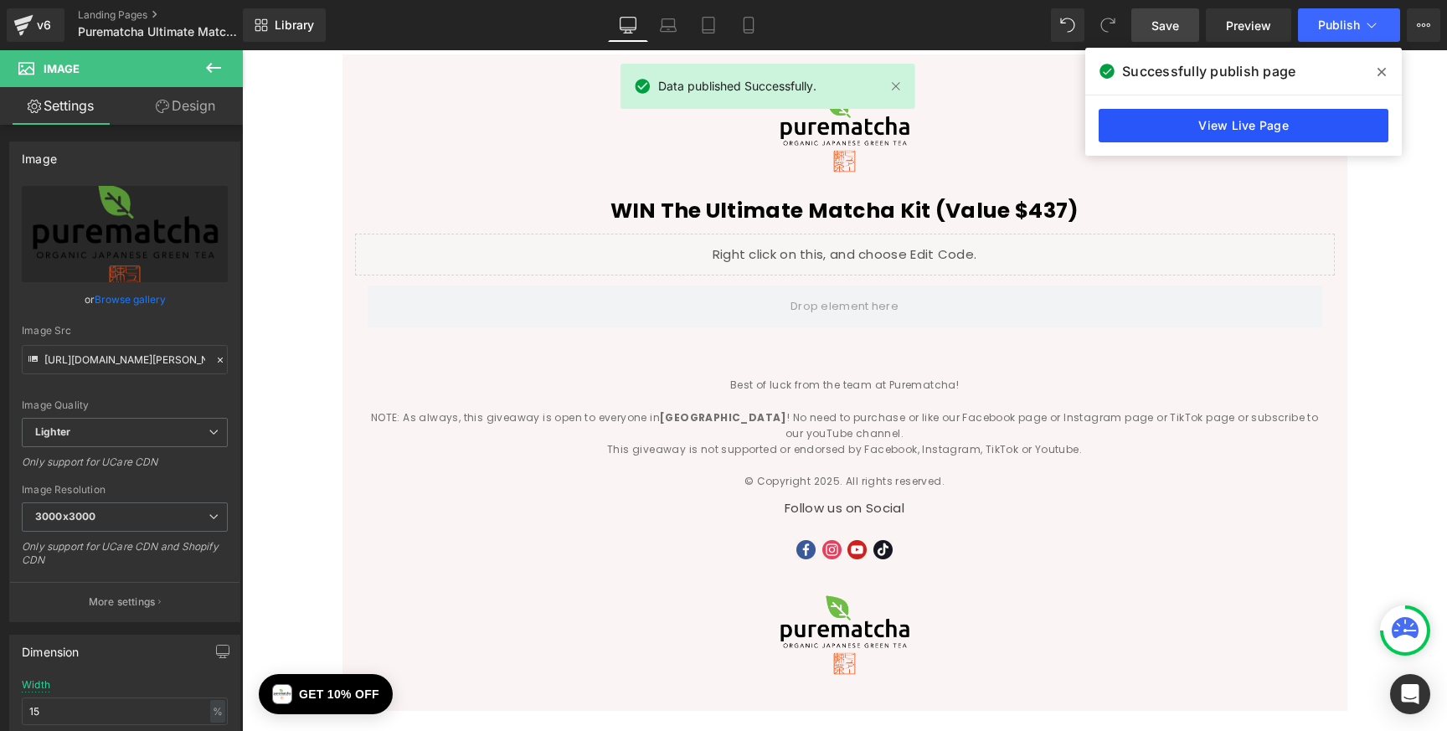
click at [1209, 121] on link "View Live Page" at bounding box center [1244, 125] width 290 height 33
